Goal: Information Seeking & Learning: Check status

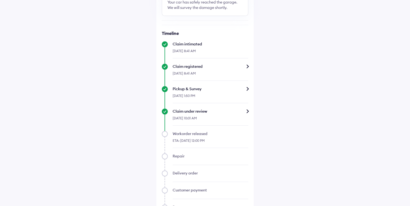
scroll to position [87, 0]
click at [248, 111] on div "Claim under review" at bounding box center [211, 110] width 76 height 5
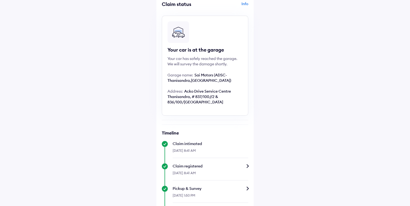
scroll to position [87, 0]
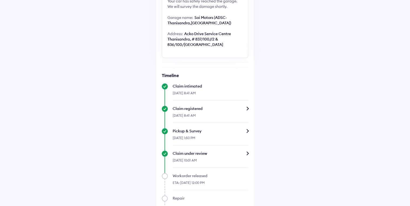
click at [248, 153] on div "Claim under review" at bounding box center [211, 153] width 76 height 5
